Goal: Information Seeking & Learning: Learn about a topic

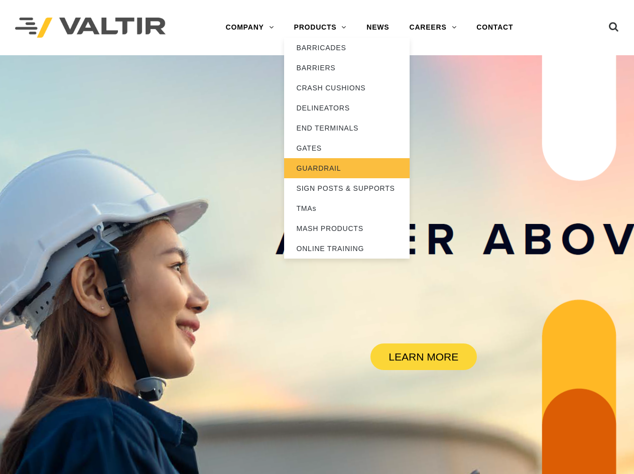
click at [336, 172] on link "GUARDRAIL" at bounding box center [347, 168] width 126 height 20
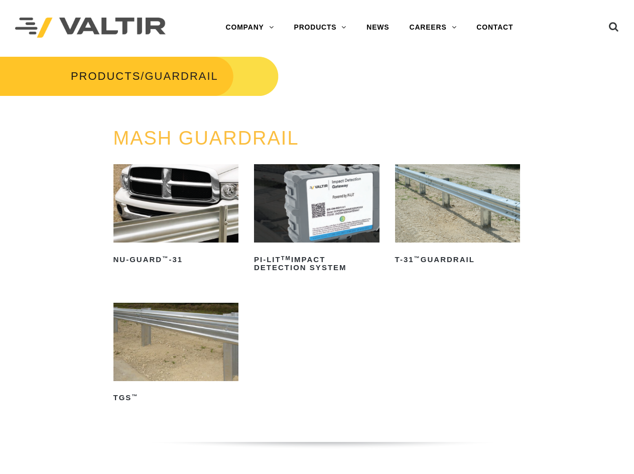
click at [474, 222] on img at bounding box center [458, 203] width 126 height 78
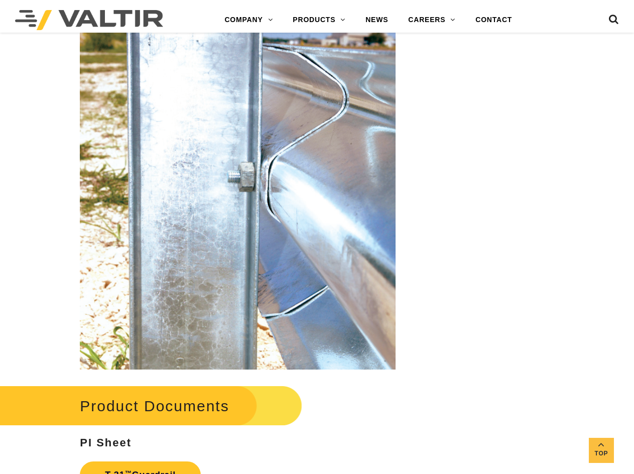
scroll to position [1456, 0]
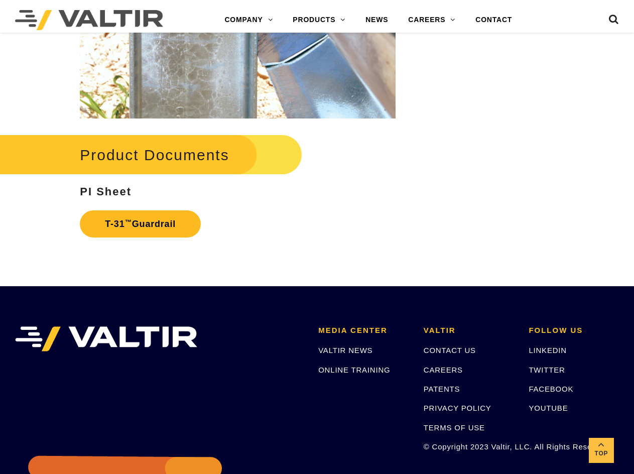
click at [136, 227] on link "T-31 ™ Guardrail" at bounding box center [140, 223] width 121 height 27
